Goal: Task Accomplishment & Management: Use online tool/utility

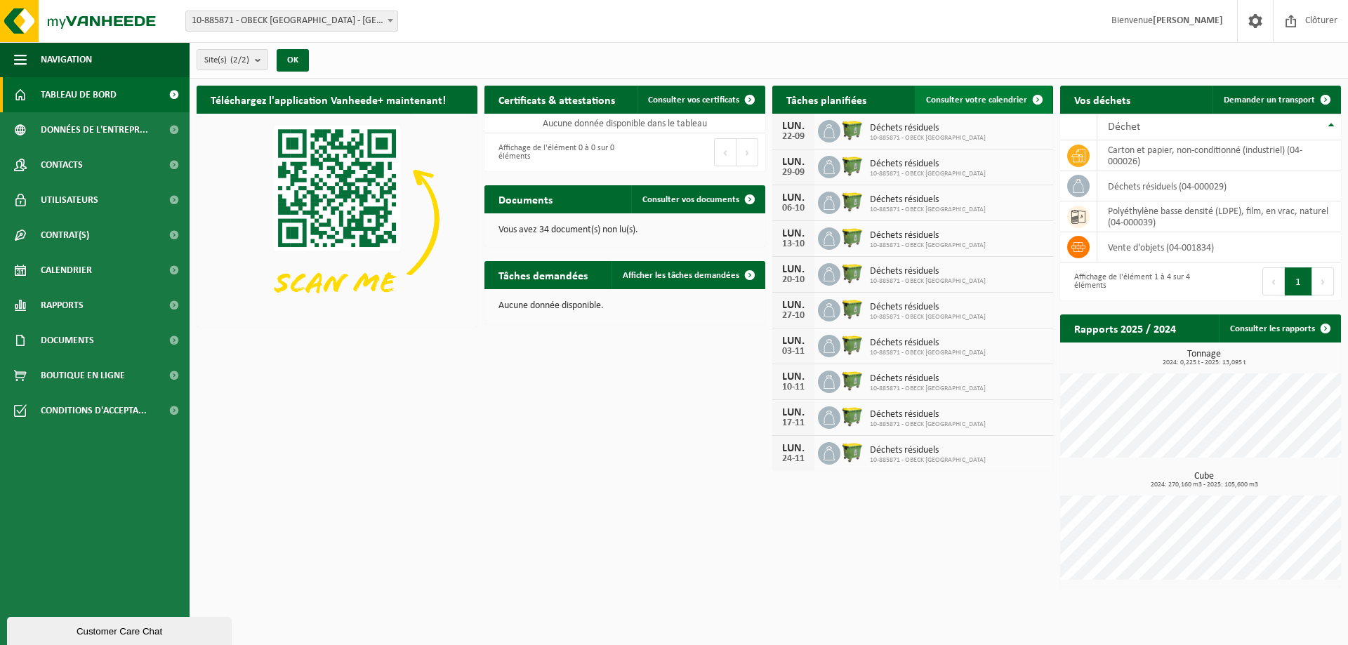
click at [996, 93] on link "Consulter votre calendrier" at bounding box center [983, 100] width 137 height 28
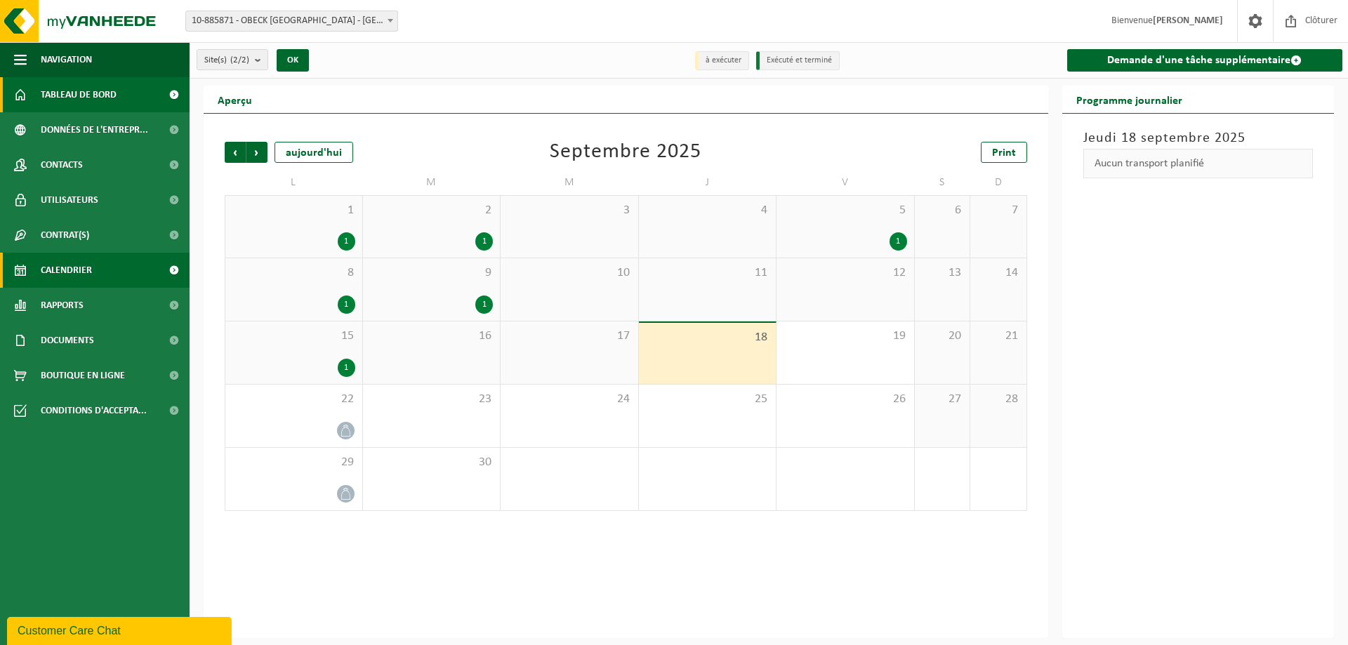
click at [73, 94] on span "Tableau de bord" at bounding box center [79, 94] width 76 height 35
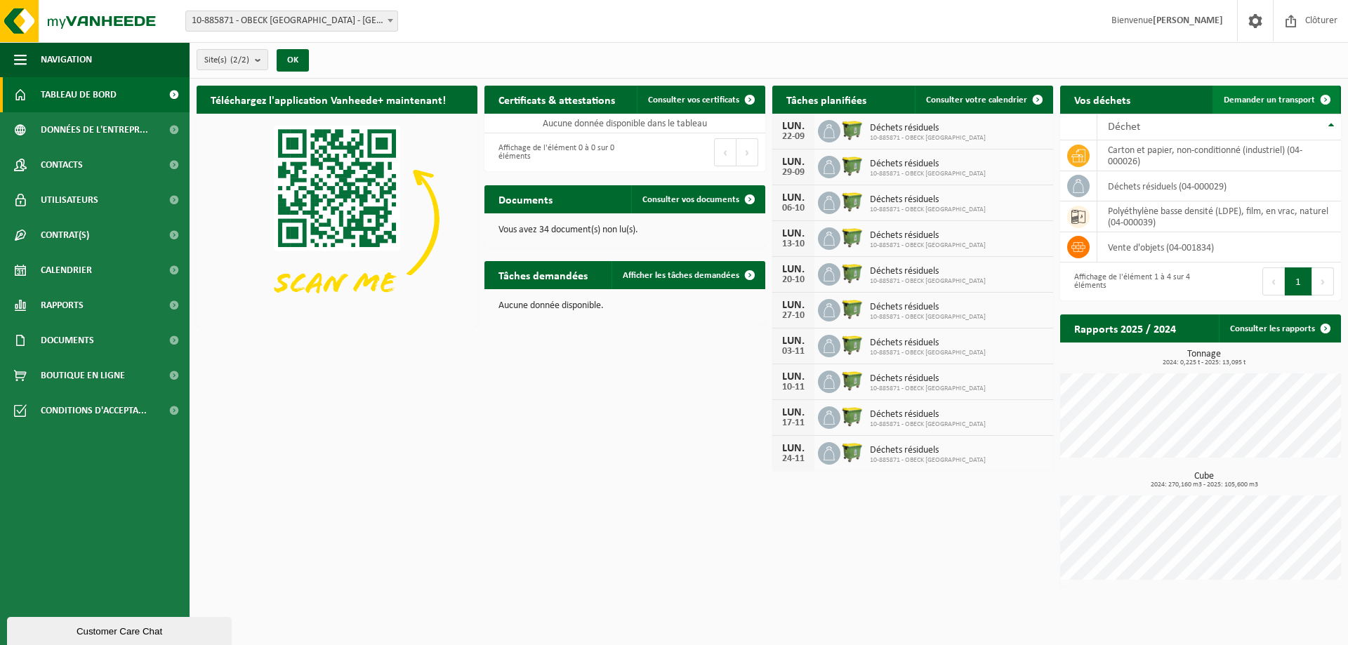
click at [1277, 96] on span "Demander un transport" at bounding box center [1269, 99] width 91 height 9
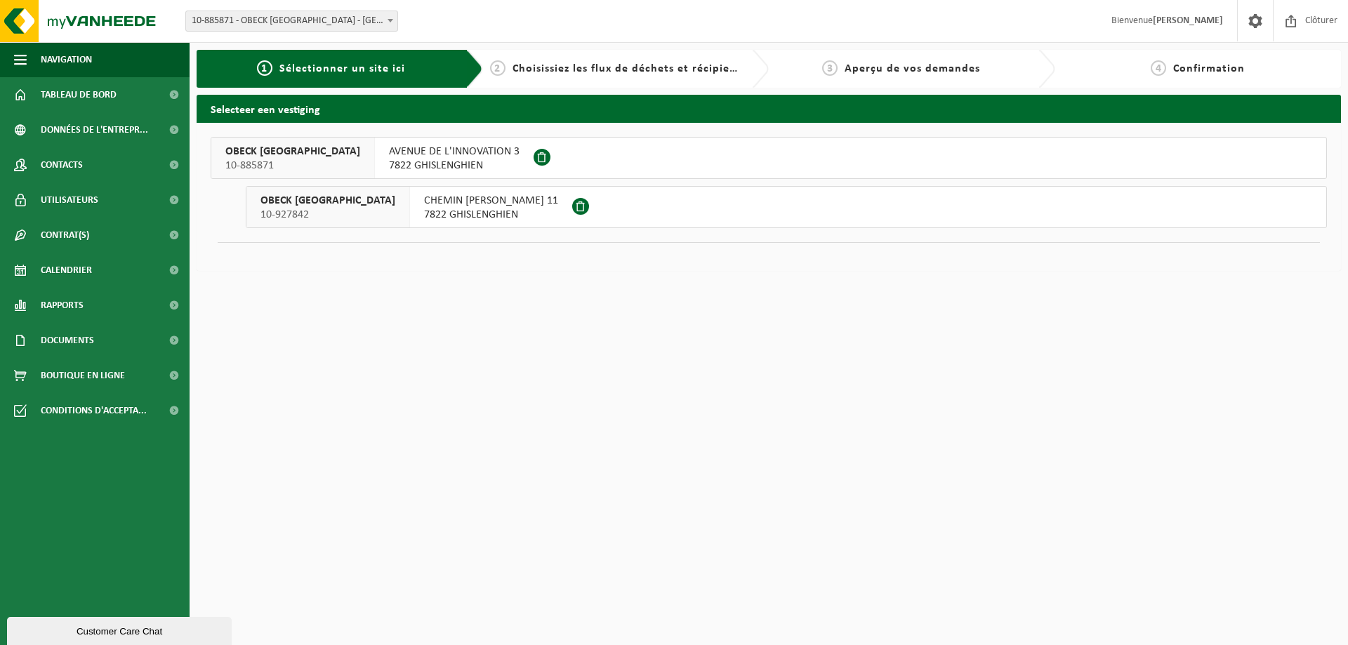
click at [389, 151] on span "AVENUE DE L'INNOVATION 3" at bounding box center [454, 152] width 131 height 14
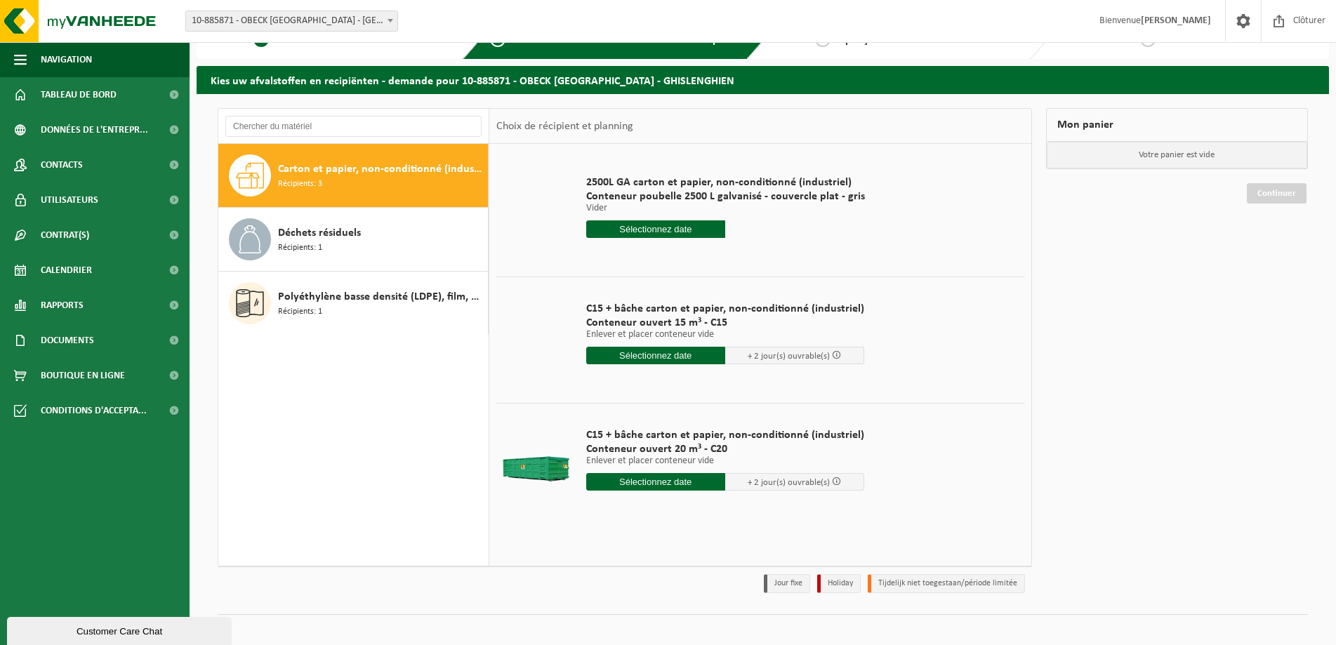
scroll to position [41, 0]
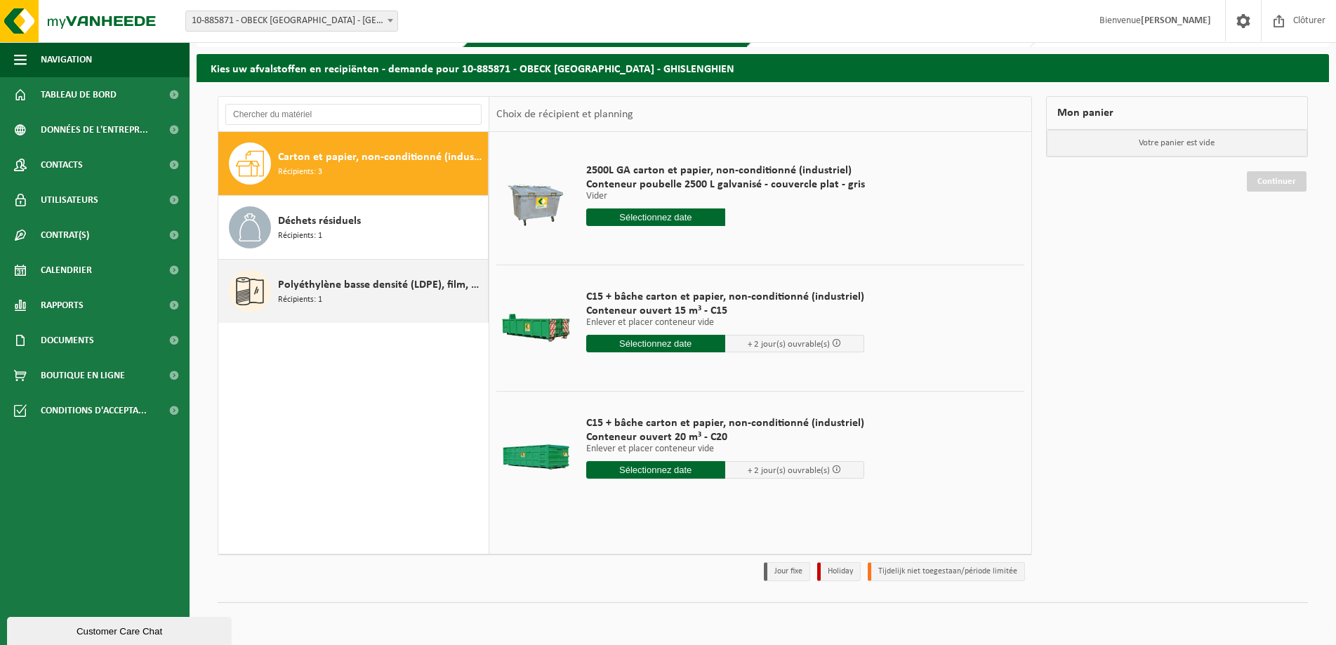
click at [321, 279] on span "Polyéthylène basse densité (LDPE), film, en vrac, naturel" at bounding box center [381, 285] width 206 height 17
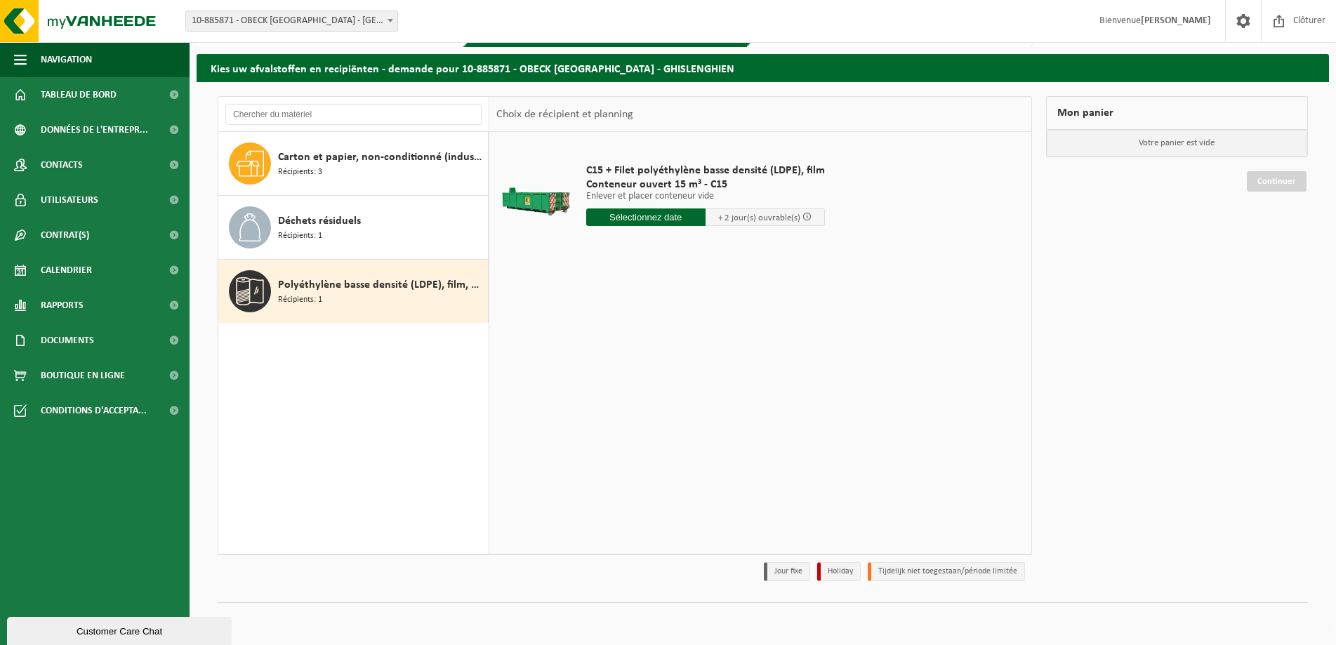
click at [635, 218] on input "text" at bounding box center [645, 218] width 119 height 18
click at [699, 341] on div "19" at bounding box center [697, 342] width 25 height 22
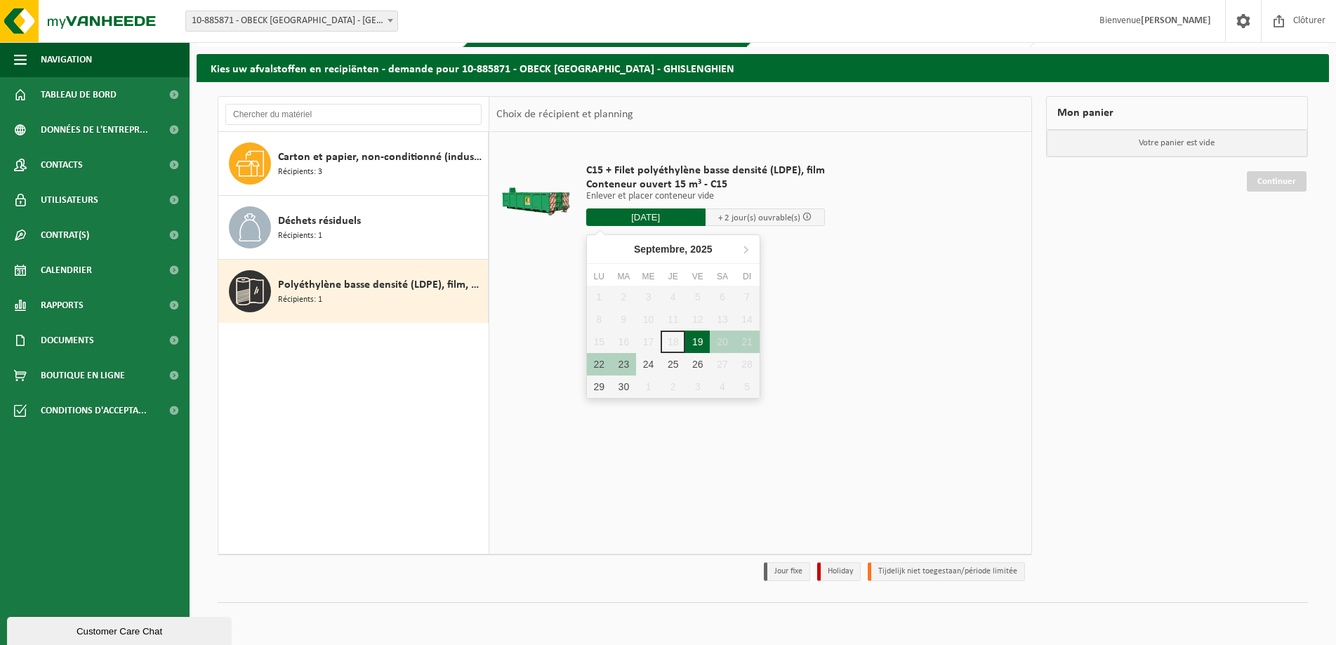
type input "à partir de 2025-09-19"
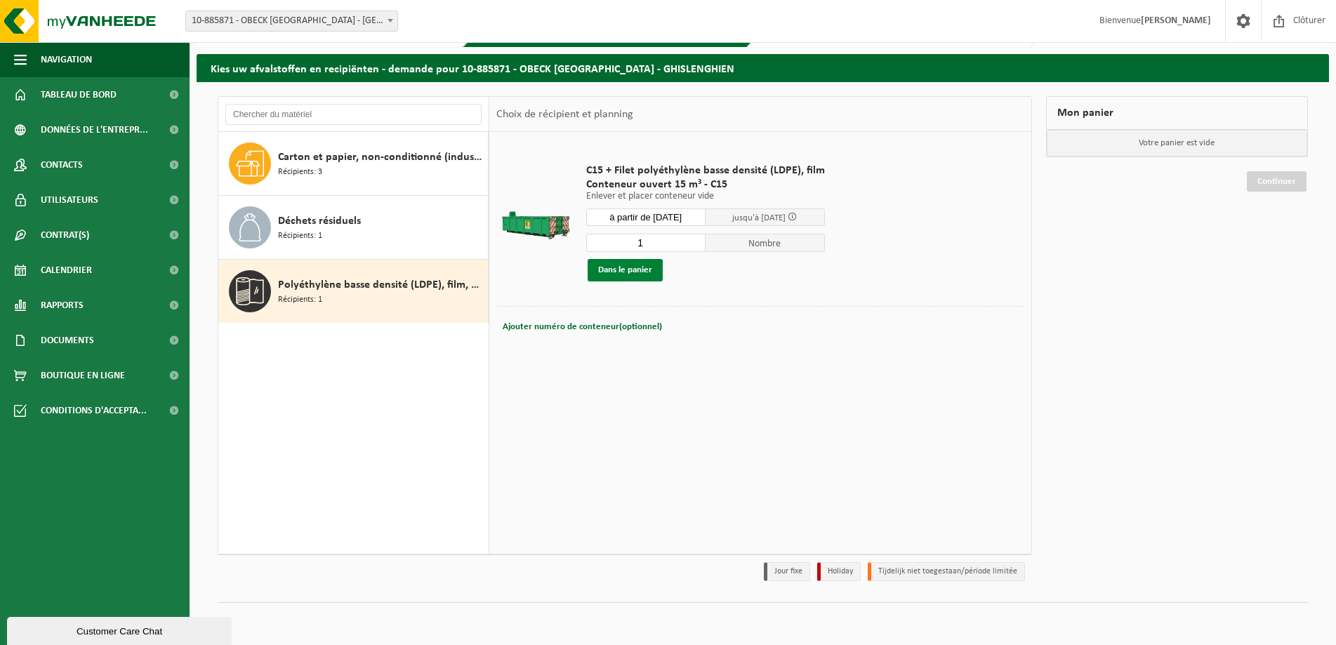
click at [638, 272] on button "Dans le panier" at bounding box center [625, 270] width 75 height 22
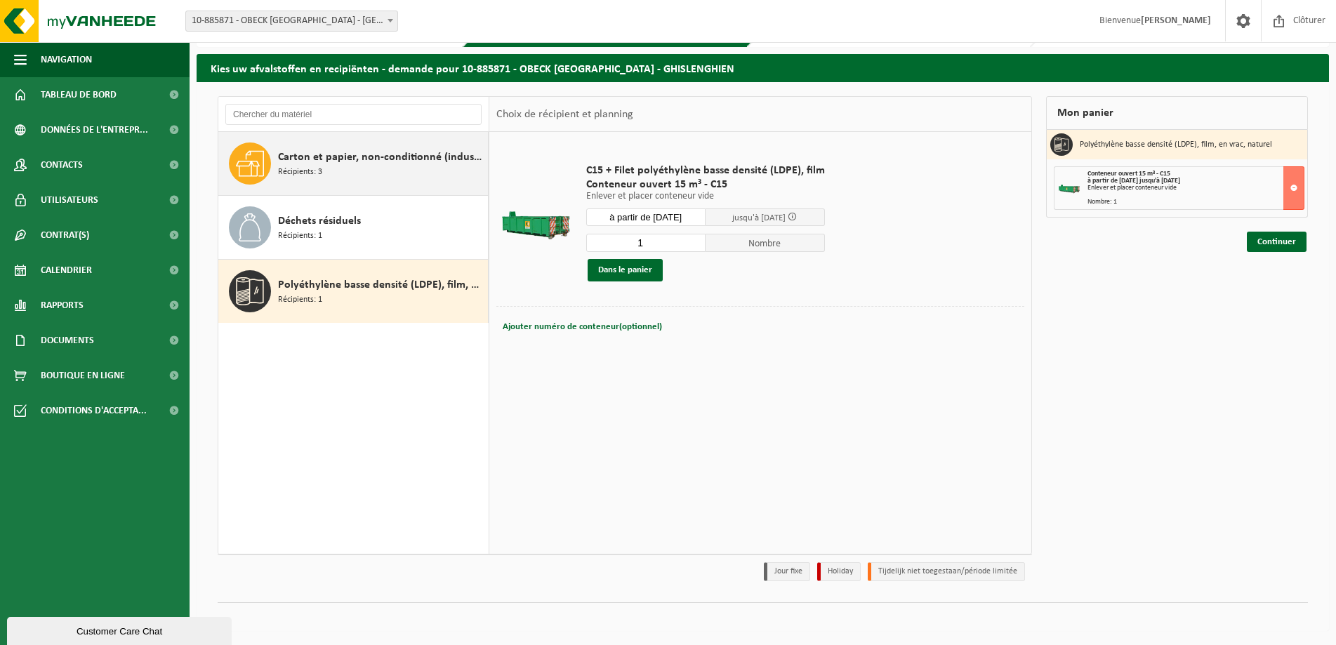
click at [329, 175] on div "Carton et papier, non-conditionné (industriel) Récipients: 3" at bounding box center [381, 164] width 206 height 42
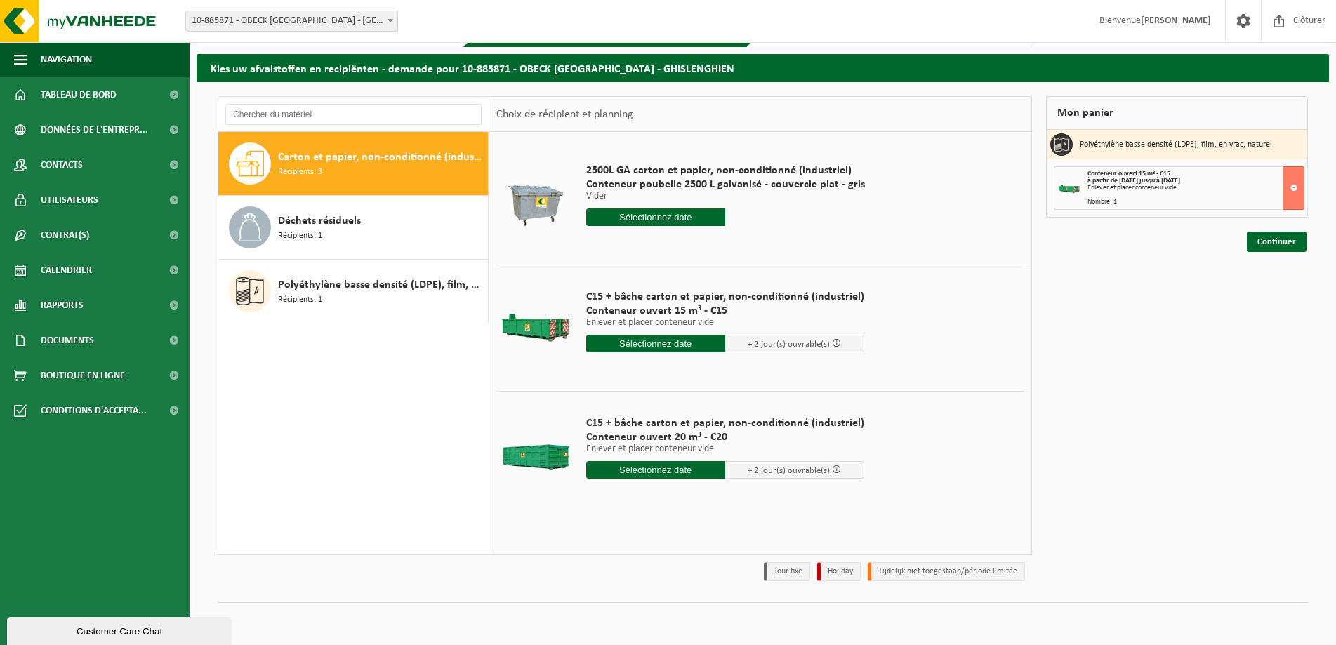
click at [662, 470] on input "text" at bounding box center [655, 470] width 139 height 18
click at [695, 593] on div "19" at bounding box center [697, 594] width 25 height 22
type input "à partir de 2025-09-19"
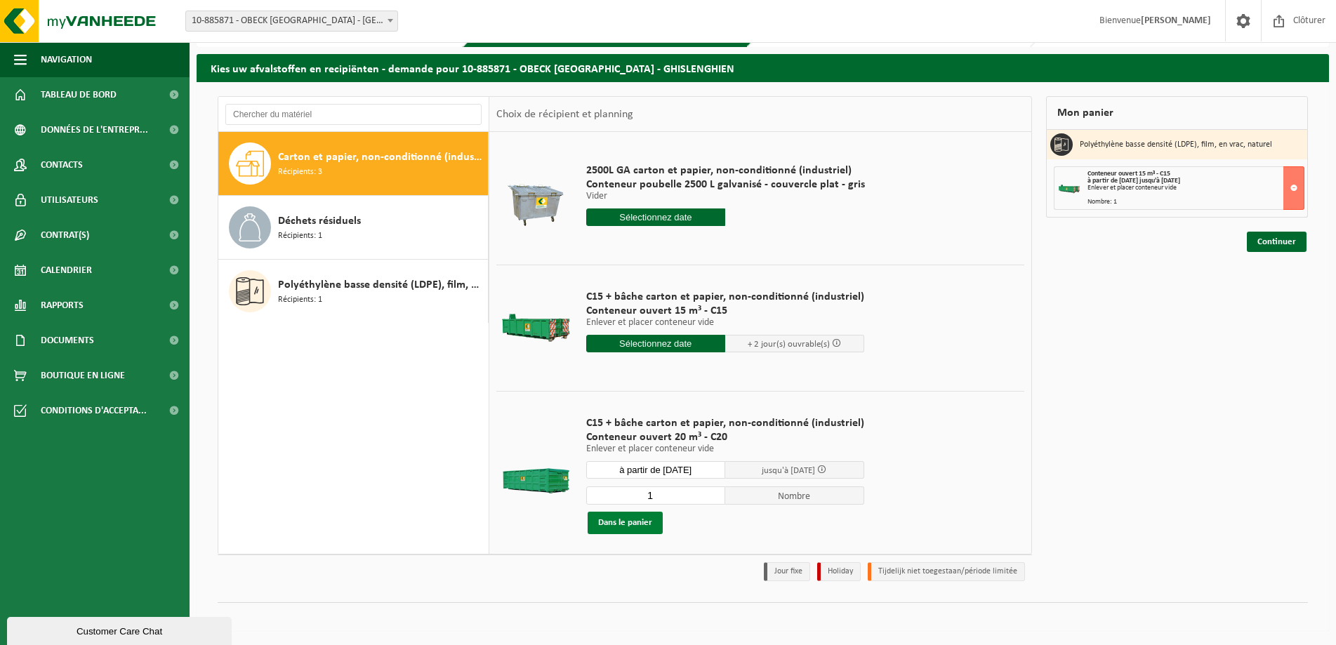
click at [616, 525] on button "Dans le panier" at bounding box center [625, 523] width 75 height 22
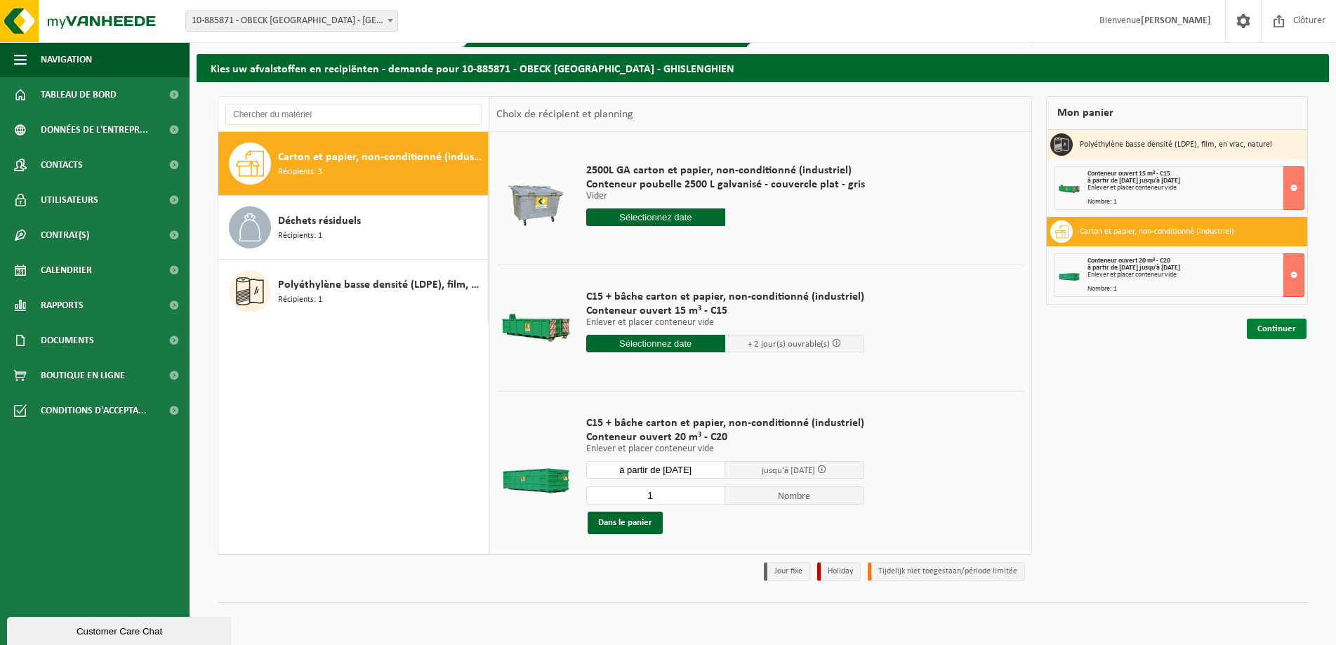
click at [1284, 330] on link "Continuer" at bounding box center [1277, 329] width 60 height 20
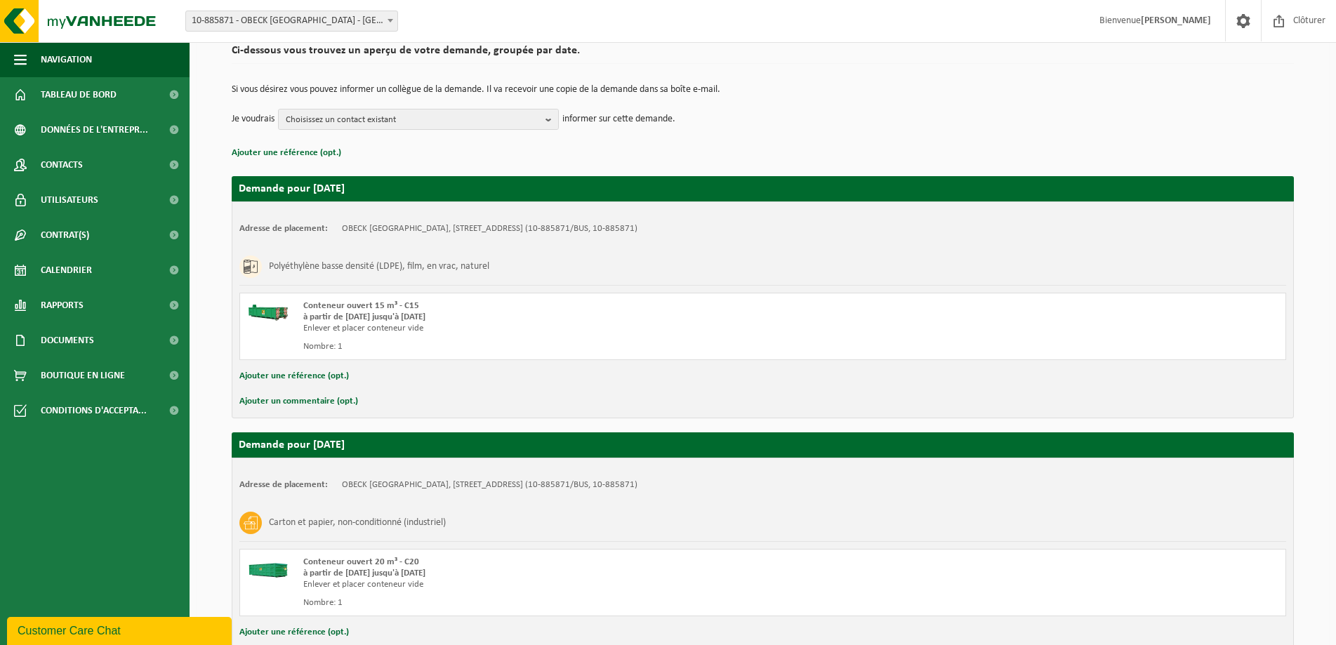
scroll to position [213, 0]
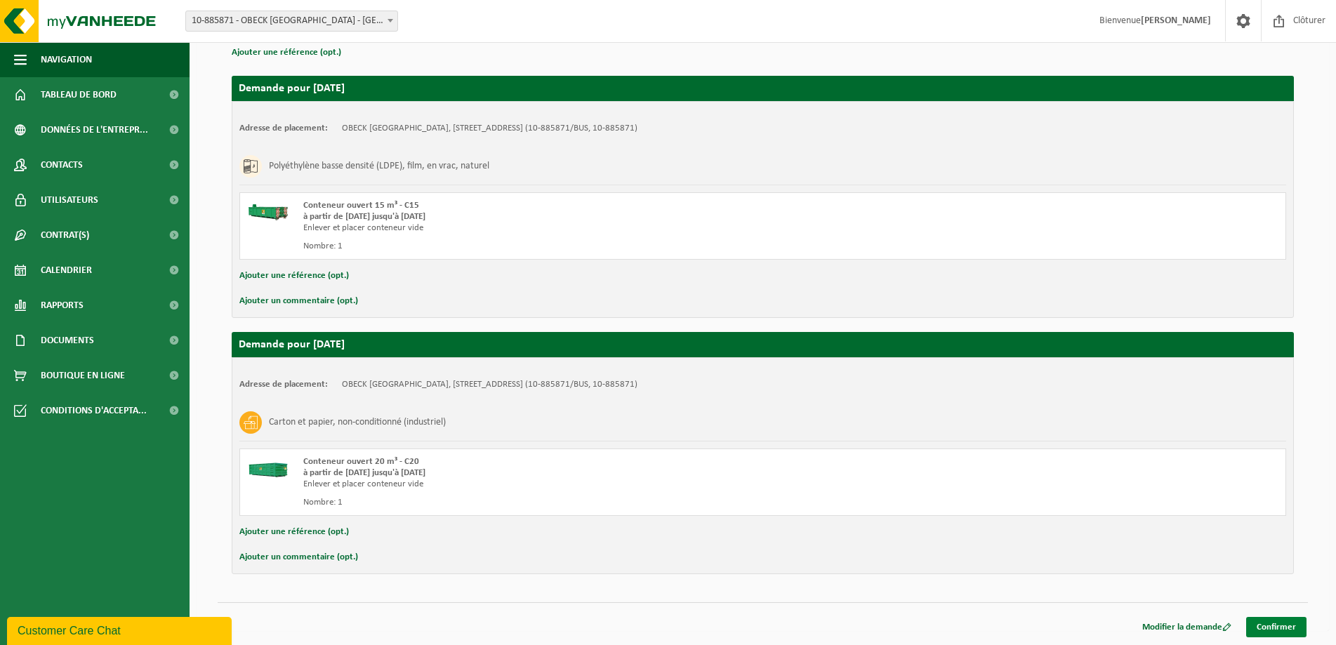
click at [1272, 625] on link "Confirmer" at bounding box center [1276, 627] width 60 height 20
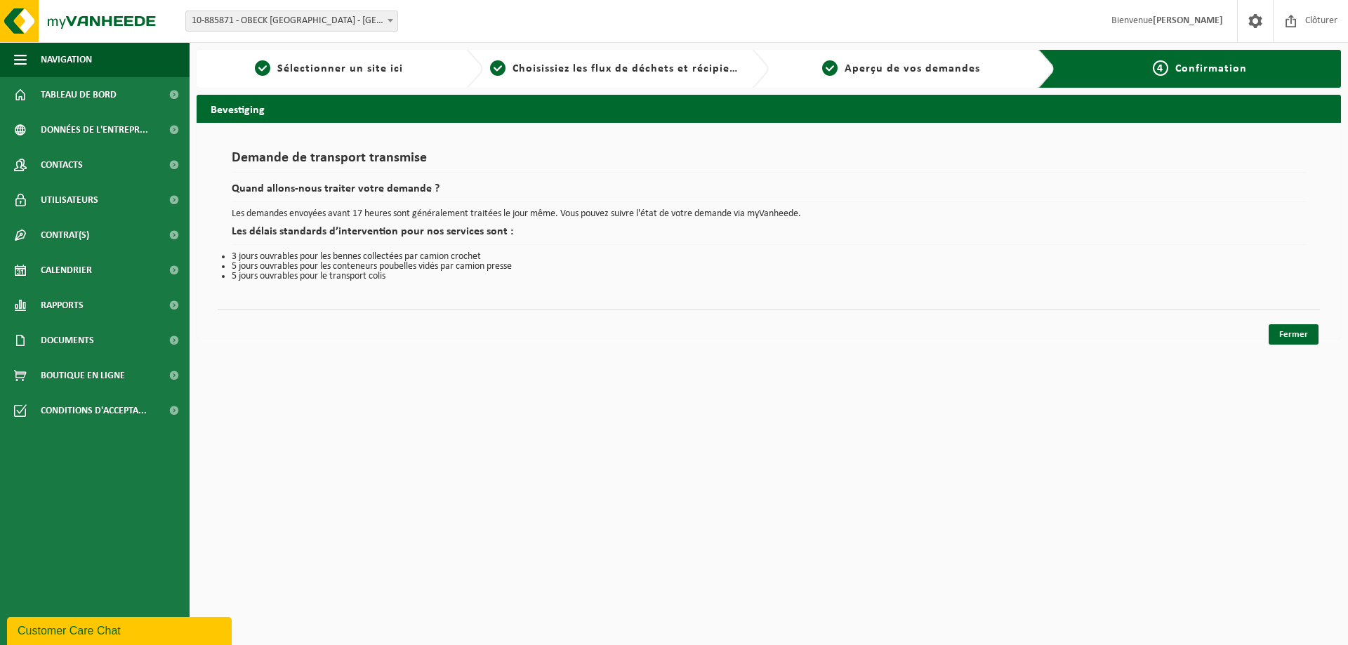
click at [1313, 345] on div "Bevestiging Demande de transport transmise Quand allons-nous traiter votre dema…" at bounding box center [769, 220] width 1159 height 251
click at [1305, 339] on link "Fermer" at bounding box center [1294, 334] width 50 height 20
